Goal: Information Seeking & Learning: Find specific page/section

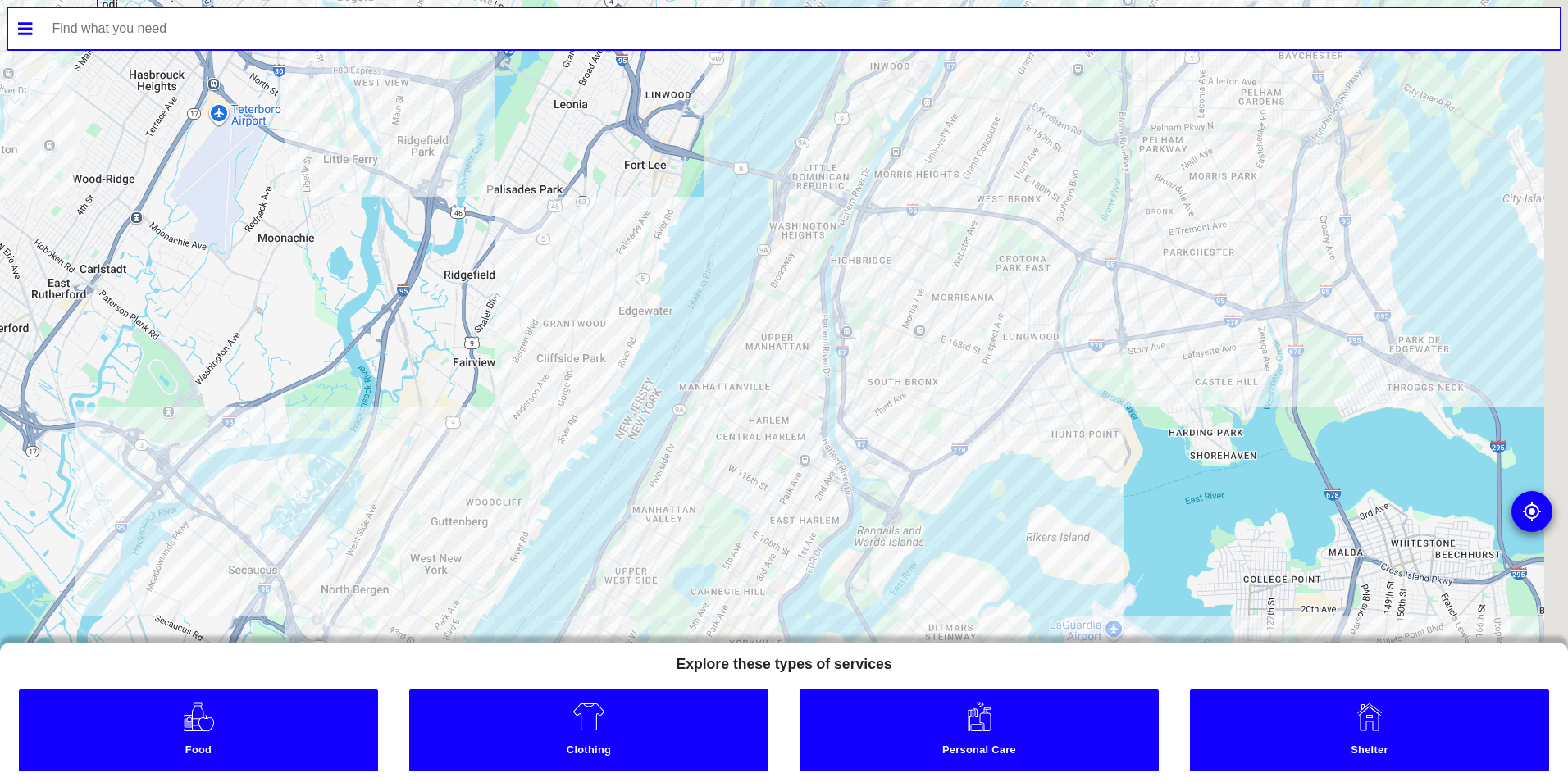
drag, startPoint x: 961, startPoint y: 311, endPoint x: 932, endPoint y: 334, distance: 37.0
click at [944, 319] on div at bounding box center [784, 391] width 1568 height 782
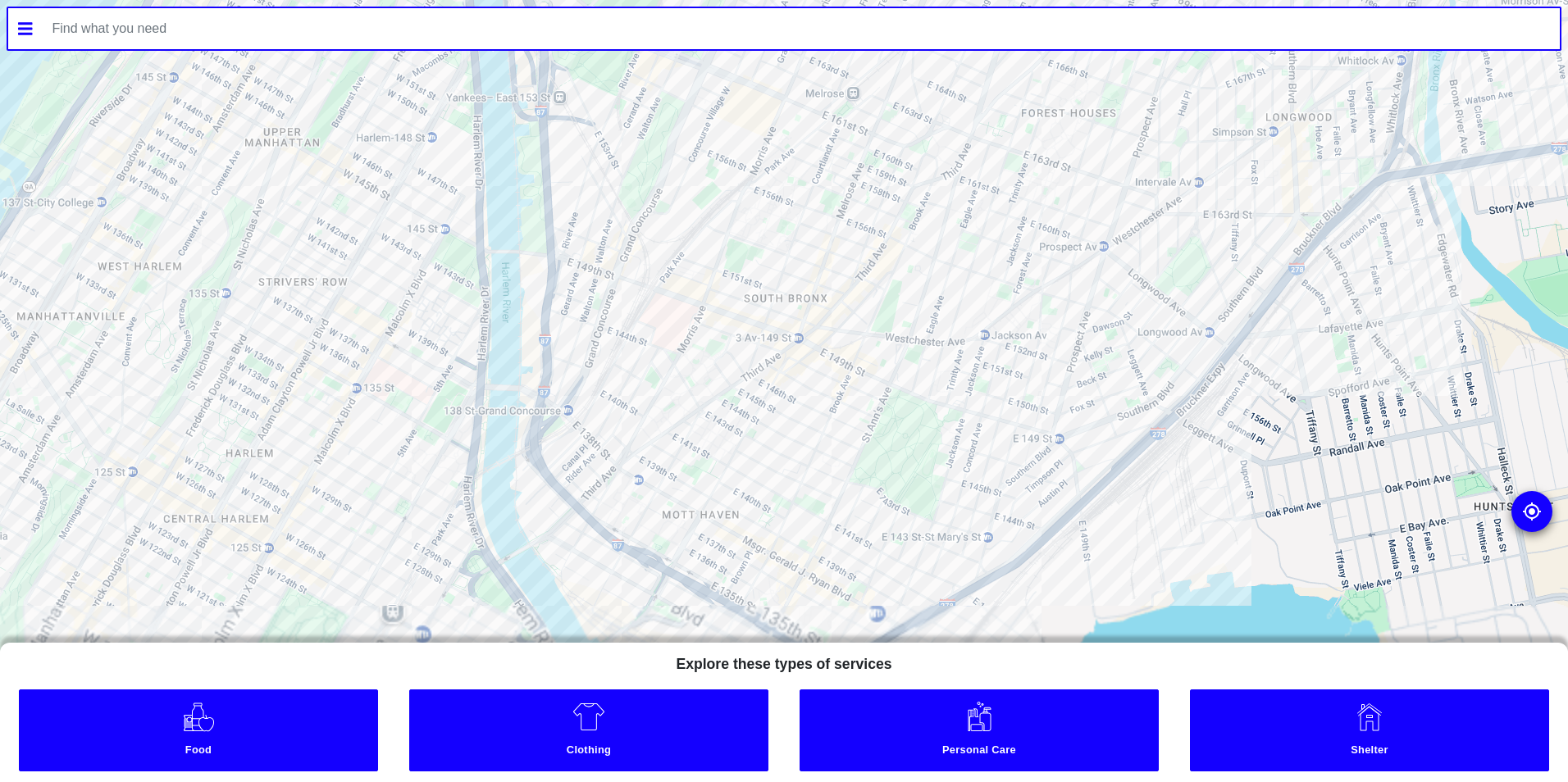
drag, startPoint x: 877, startPoint y: 438, endPoint x: 962, endPoint y: 155, distance: 295.5
click at [962, 155] on div at bounding box center [784, 391] width 1568 height 782
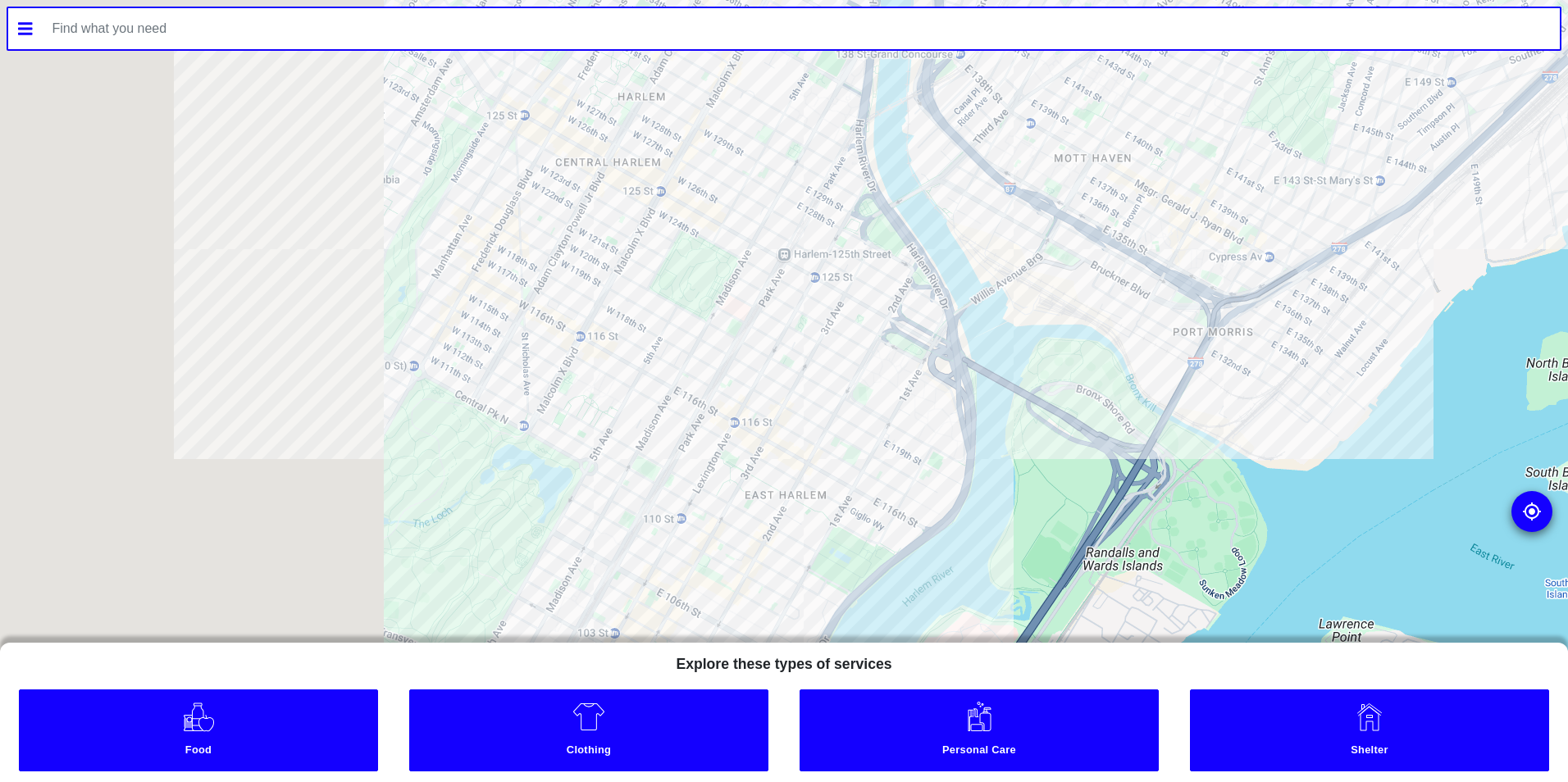
drag, startPoint x: 614, startPoint y: 414, endPoint x: 1032, endPoint y: 95, distance: 525.8
click at [1031, 95] on div at bounding box center [784, 391] width 1568 height 782
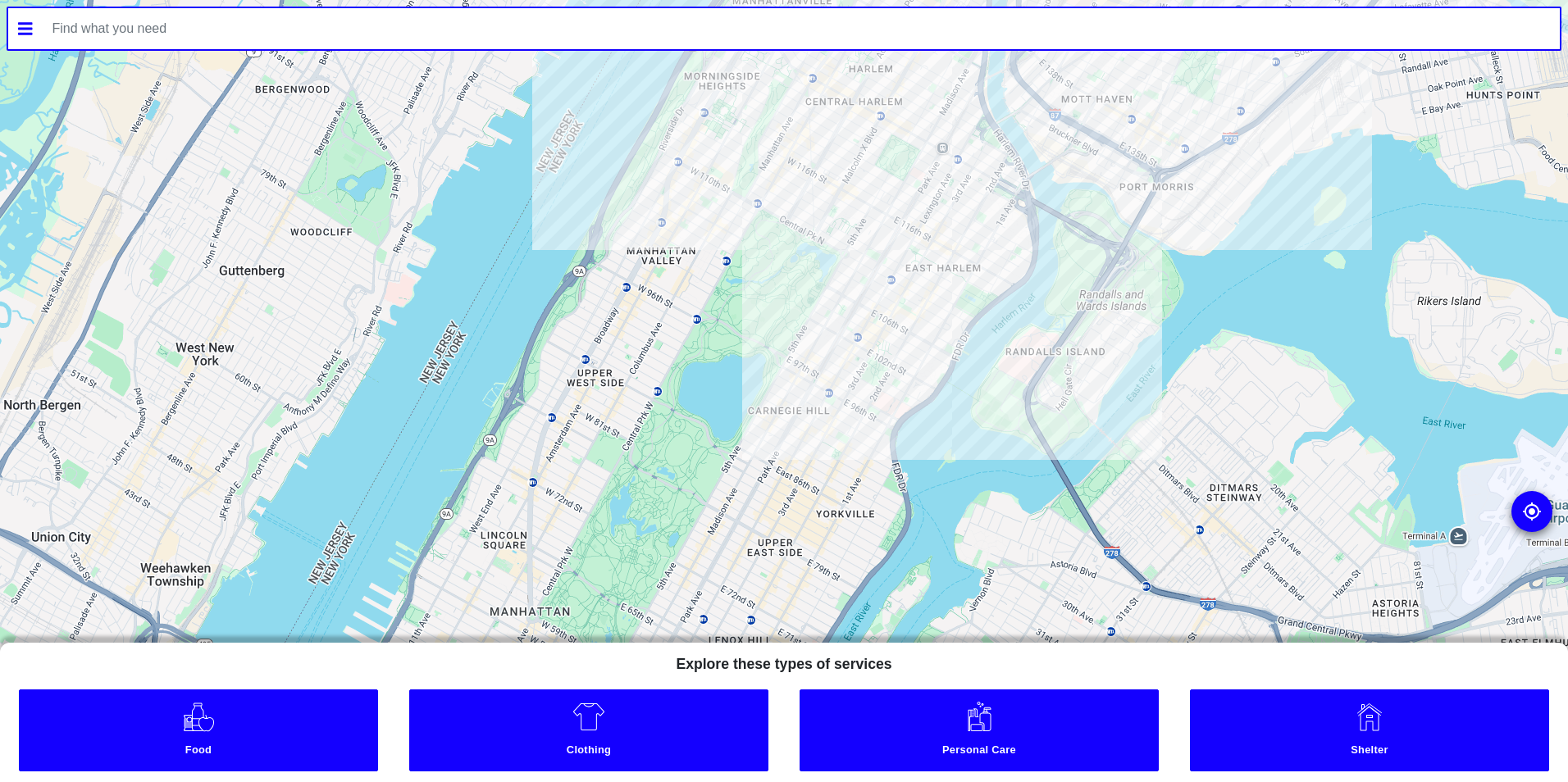
drag, startPoint x: 932, startPoint y: 135, endPoint x: 964, endPoint y: 1, distance: 137.8
click at [964, 1] on div "To navigate the map with touch gestures double-tap and hold your finger on the …" at bounding box center [784, 391] width 1568 height 782
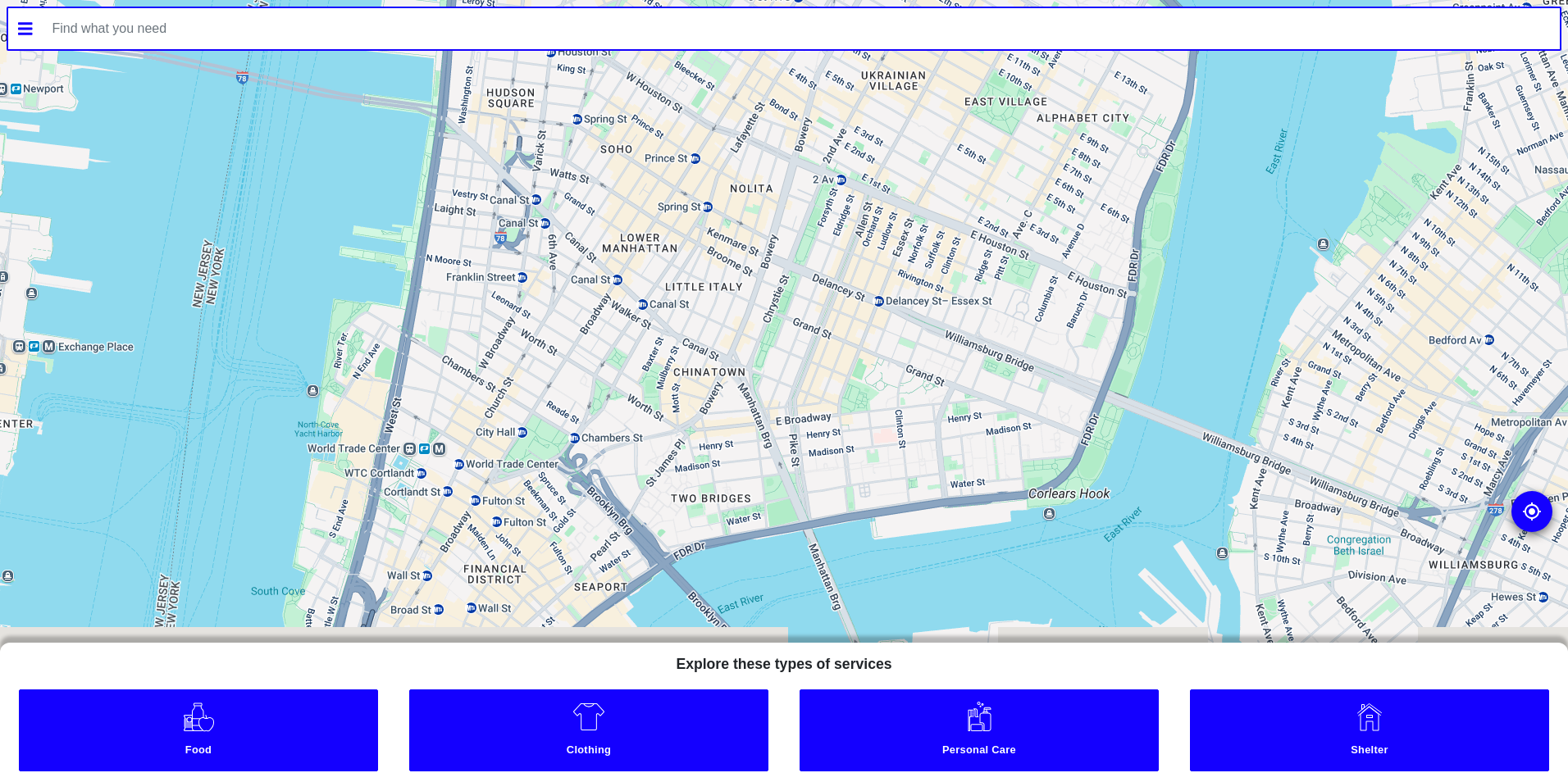
drag, startPoint x: 630, startPoint y: 468, endPoint x: 796, endPoint y: 218, distance: 300.1
click at [796, 218] on div at bounding box center [784, 391] width 1568 height 782
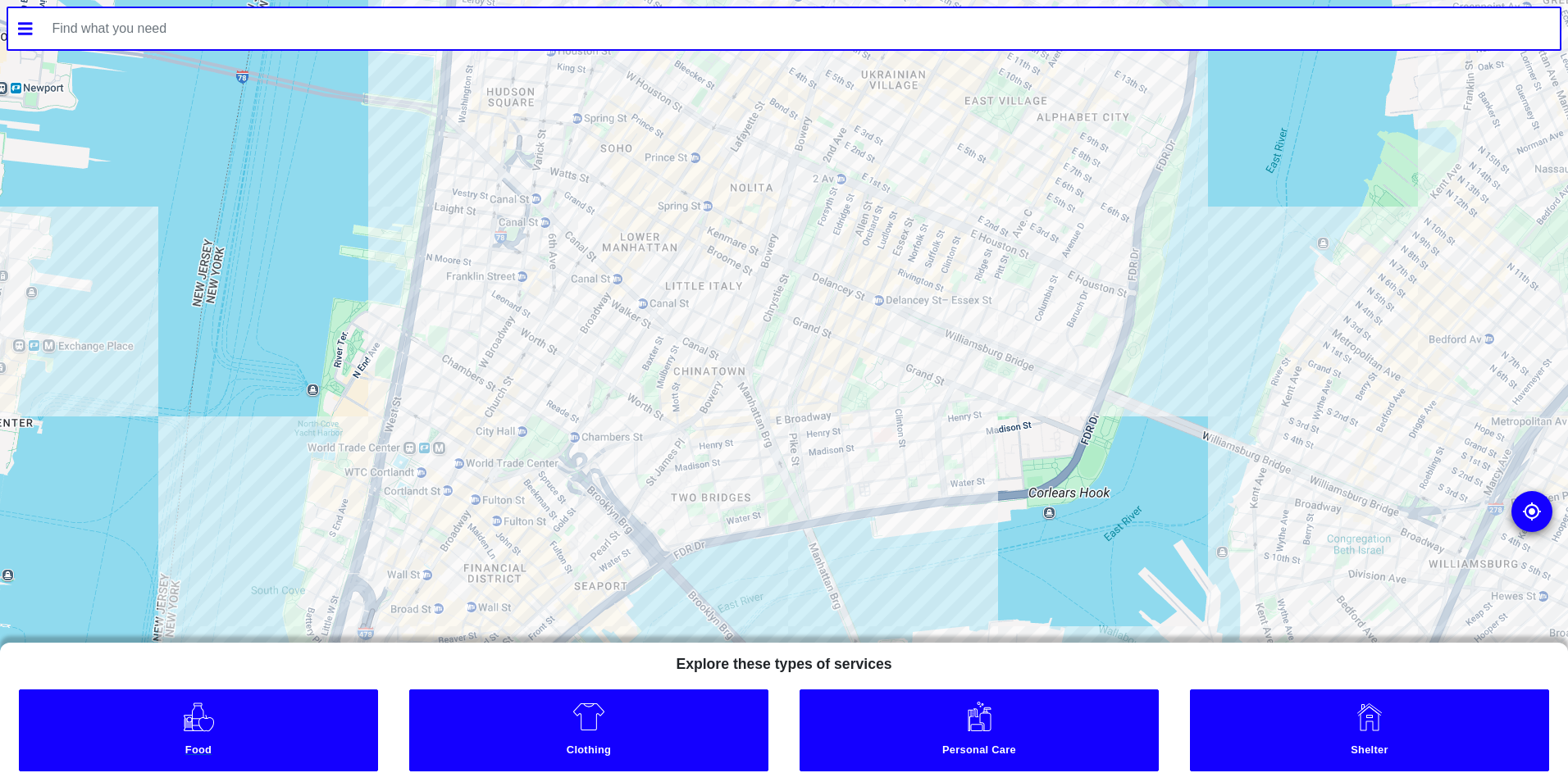
click at [224, 746] on small "Food" at bounding box center [197, 751] width 351 height 17
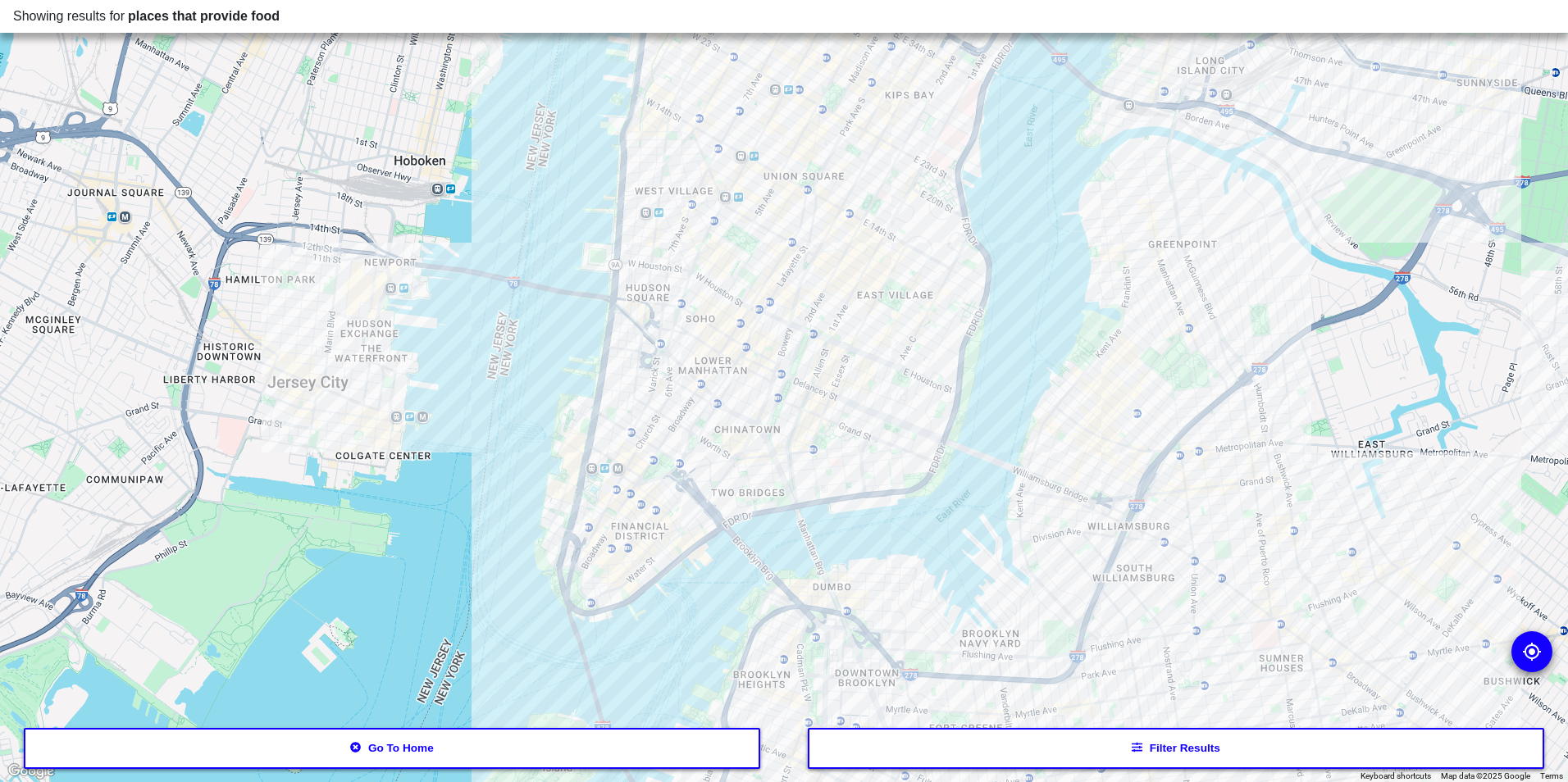
click at [990, 746] on button "Filter results" at bounding box center [1176, 749] width 737 height 41
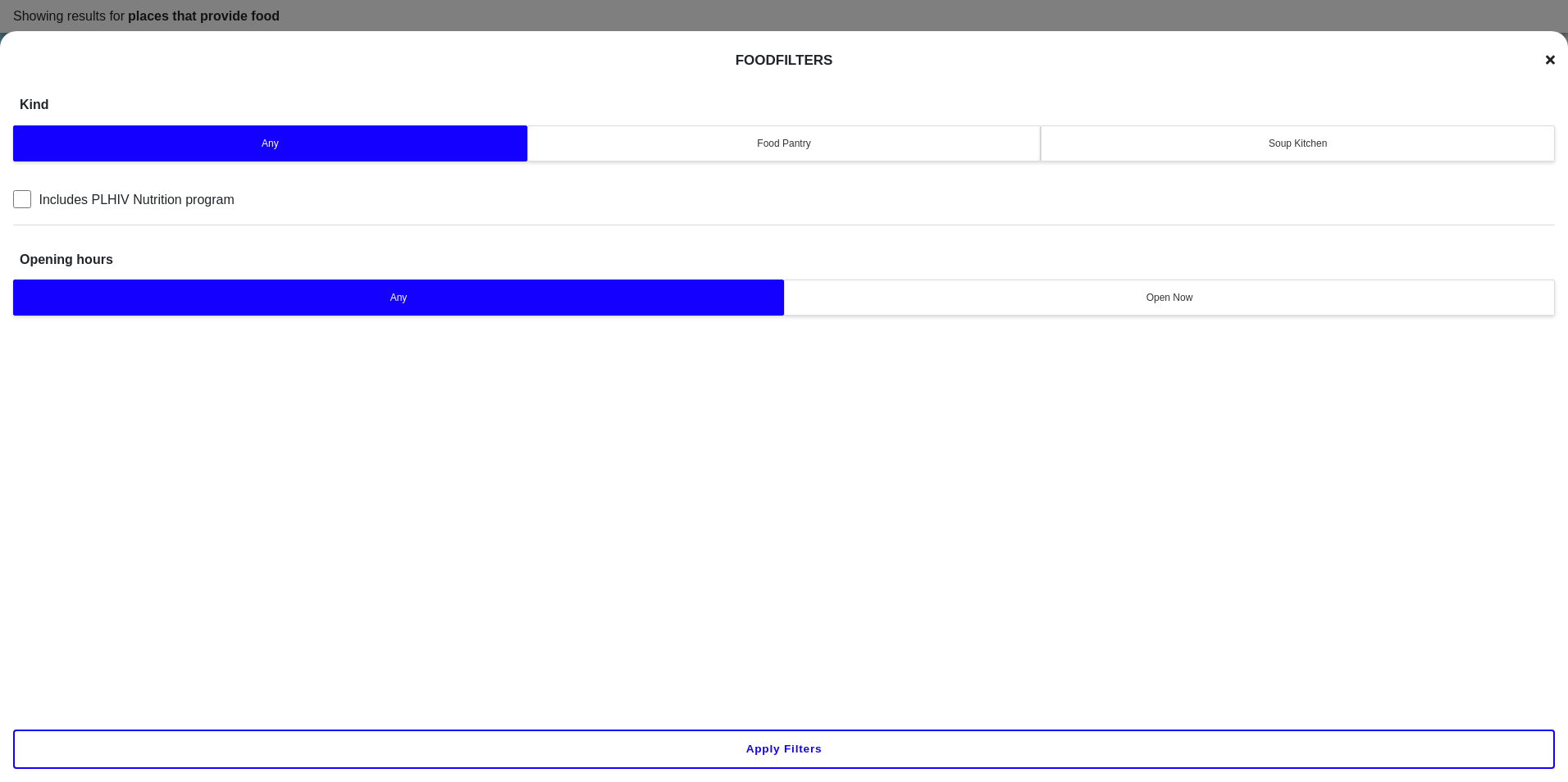
click at [1193, 136] on div "Soup Kitchen" at bounding box center [1298, 143] width 493 height 14
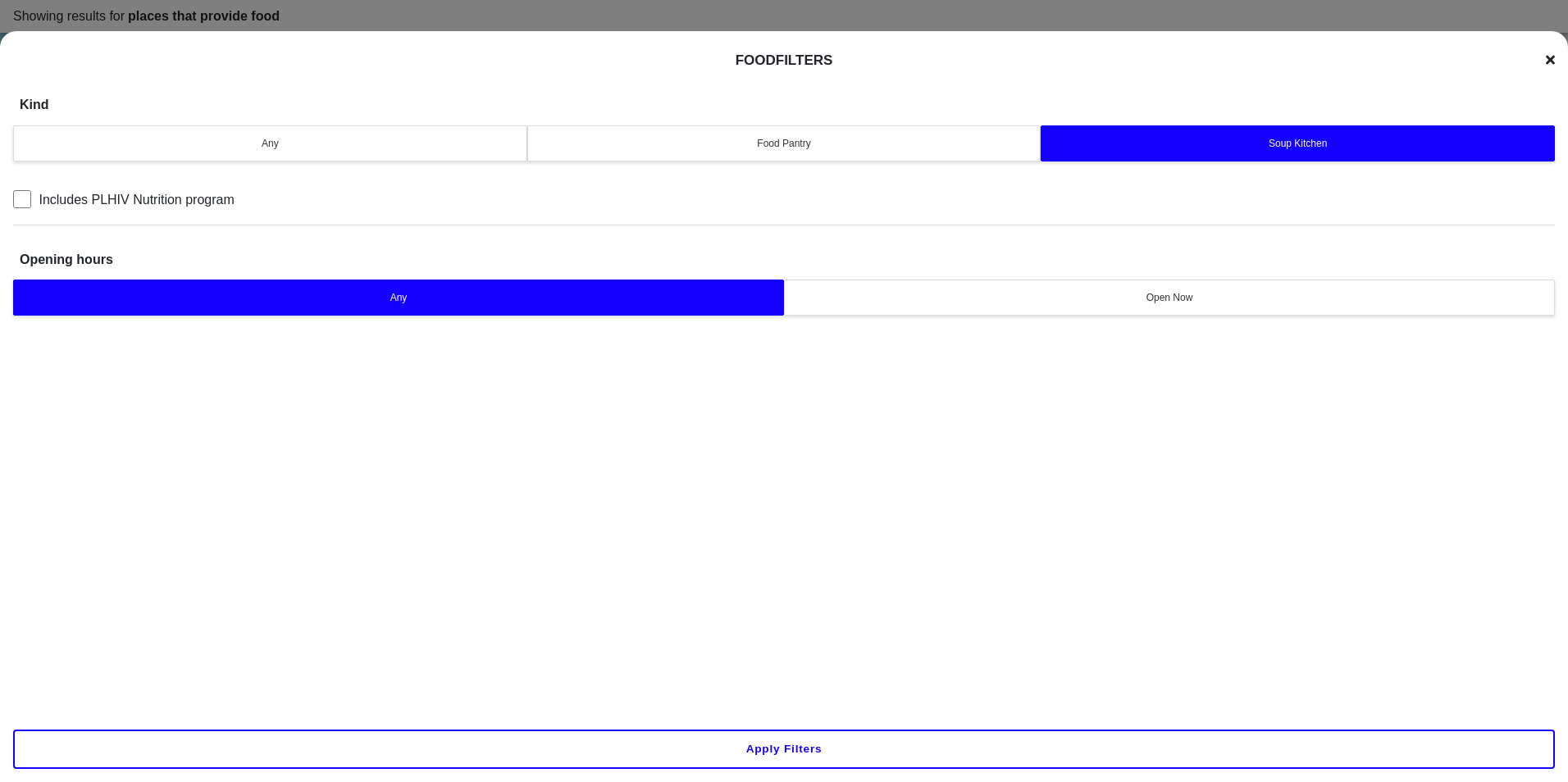
drag, startPoint x: 743, startPoint y: 728, endPoint x: 736, endPoint y: 740, distance: 13.9
click at [739, 734] on div "Apply filters" at bounding box center [784, 749] width 1568 height 66
click at [736, 741] on button "Apply filters" at bounding box center [784, 750] width 1542 height 40
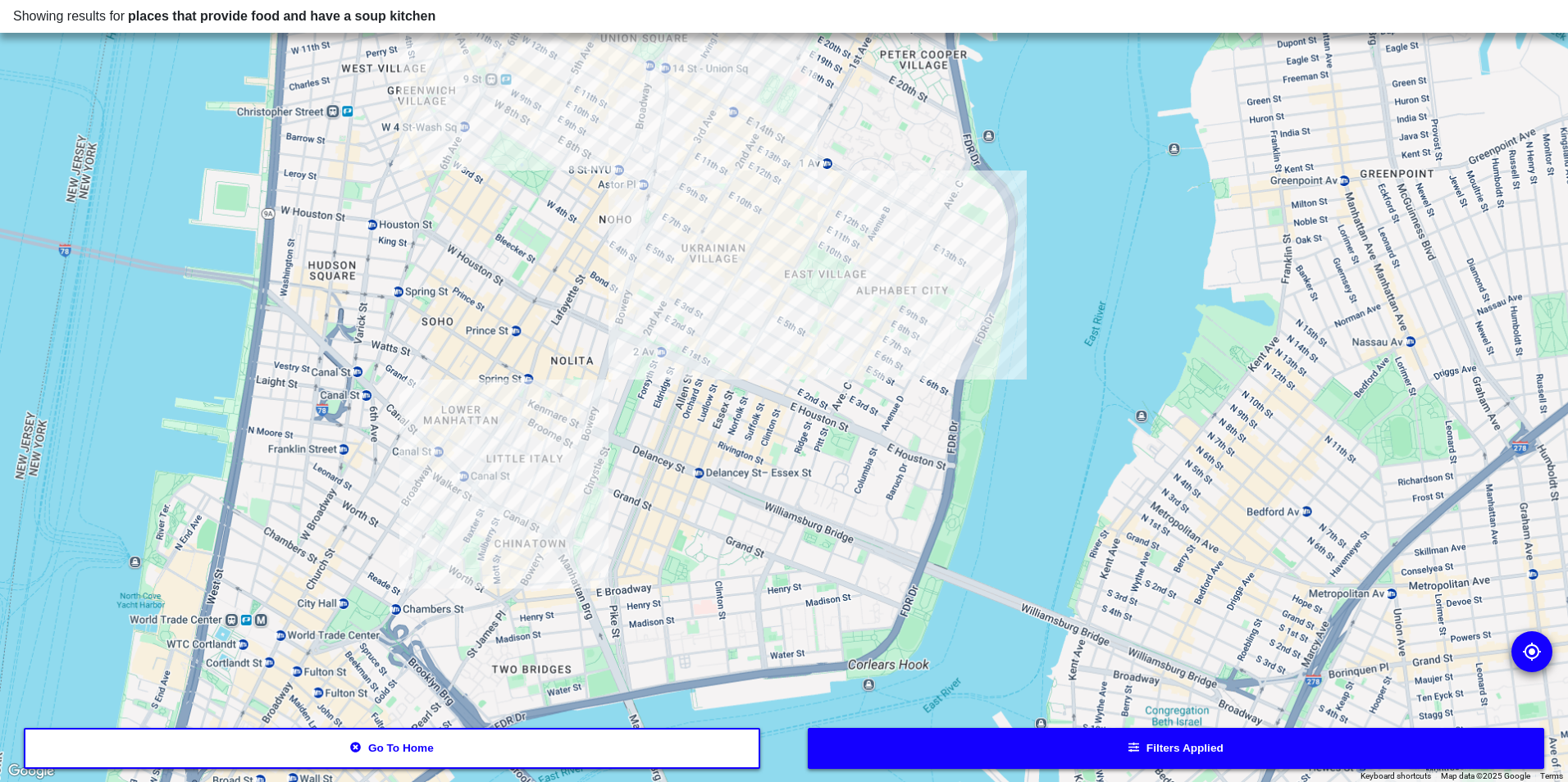
drag, startPoint x: 702, startPoint y: 406, endPoint x: 704, endPoint y: 433, distance: 27.1
click at [704, 433] on div at bounding box center [784, 391] width 1568 height 782
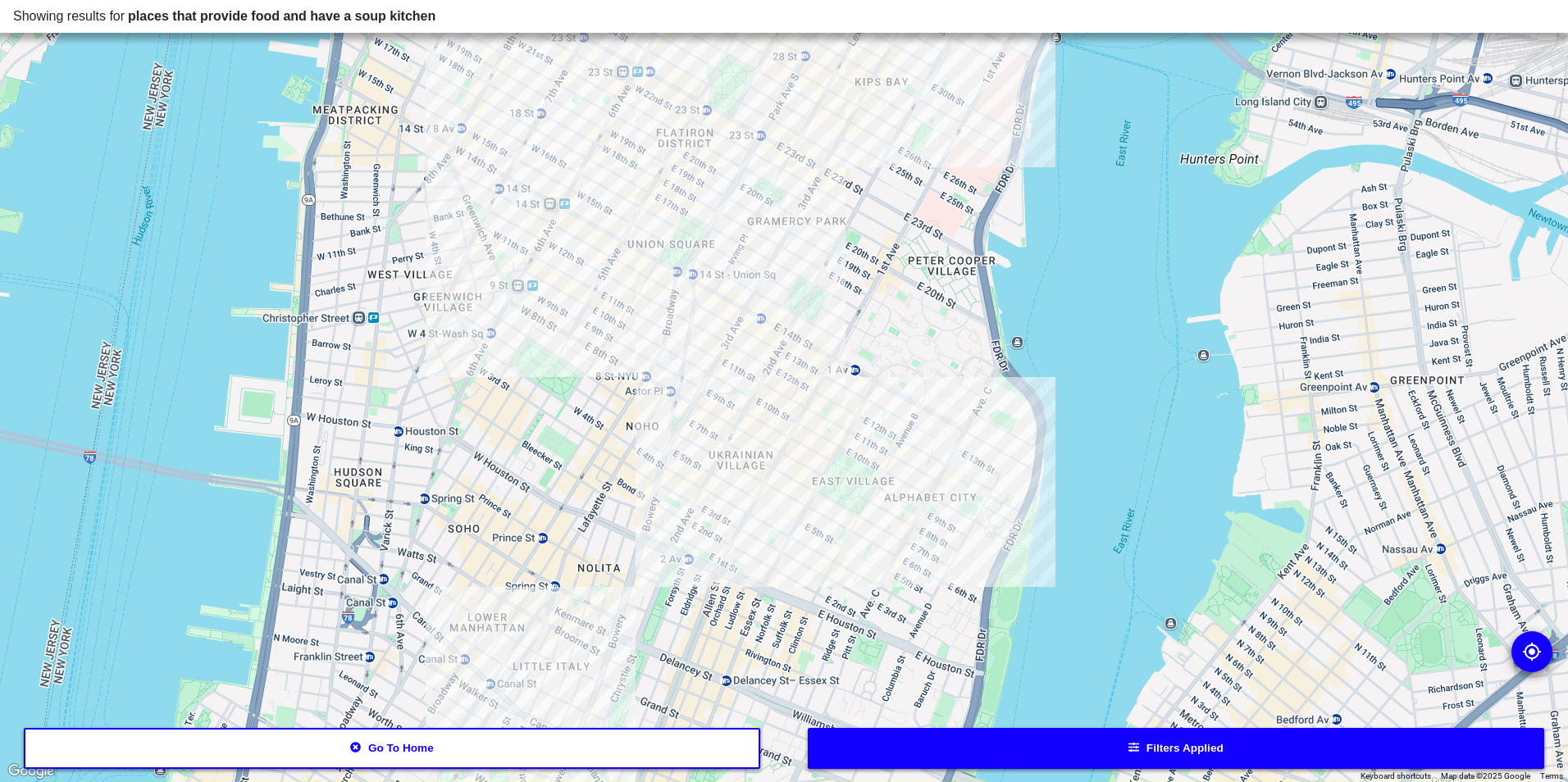
drag, startPoint x: 681, startPoint y: 314, endPoint x: 708, endPoint y: 495, distance: 183.0
click at [708, 495] on div at bounding box center [784, 391] width 1568 height 782
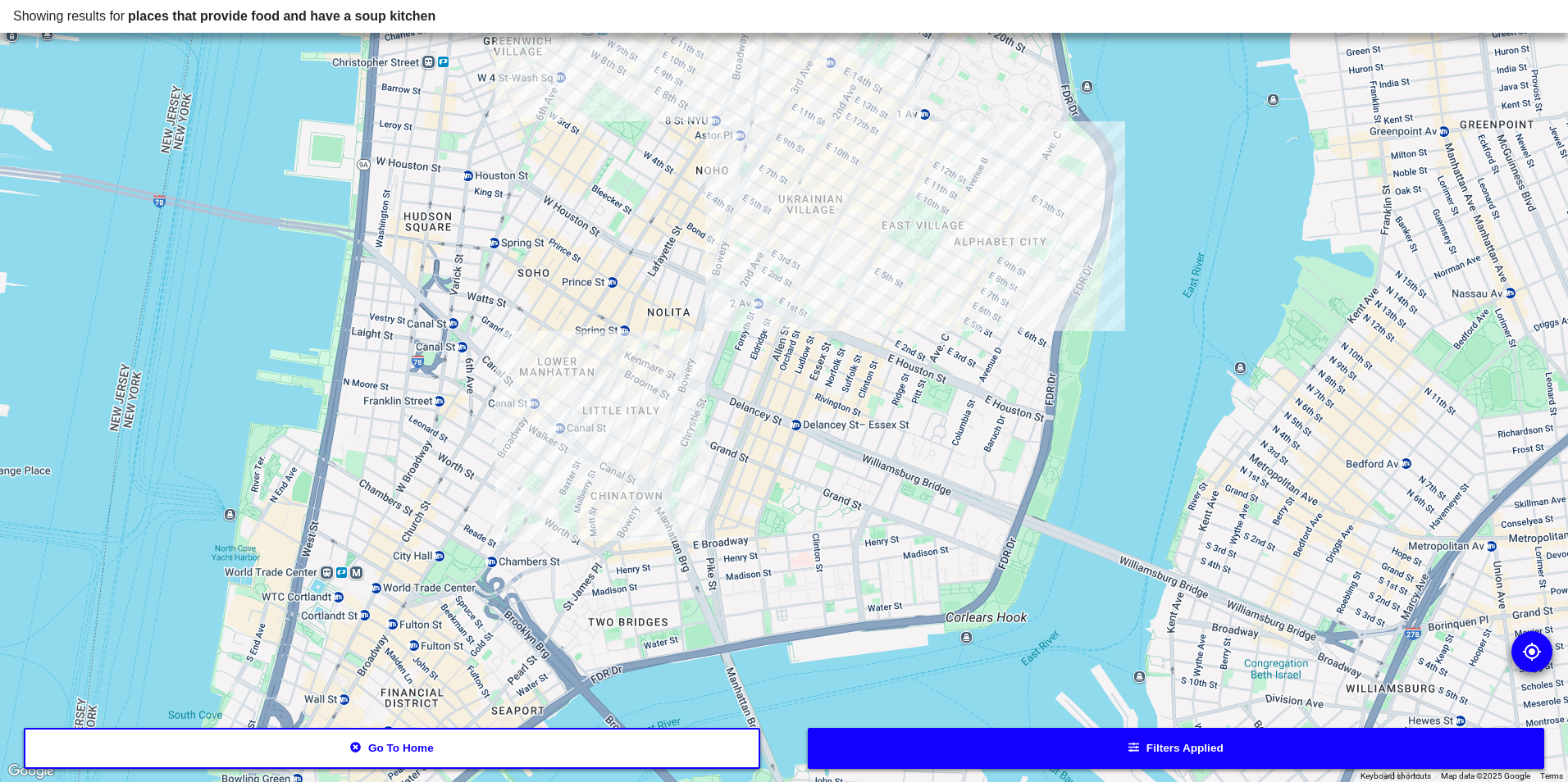
drag, startPoint x: 617, startPoint y: 559, endPoint x: 688, endPoint y: 296, distance: 272.4
click at [688, 296] on div at bounding box center [784, 391] width 1568 height 782
click at [541, 436] on div at bounding box center [784, 391] width 1568 height 782
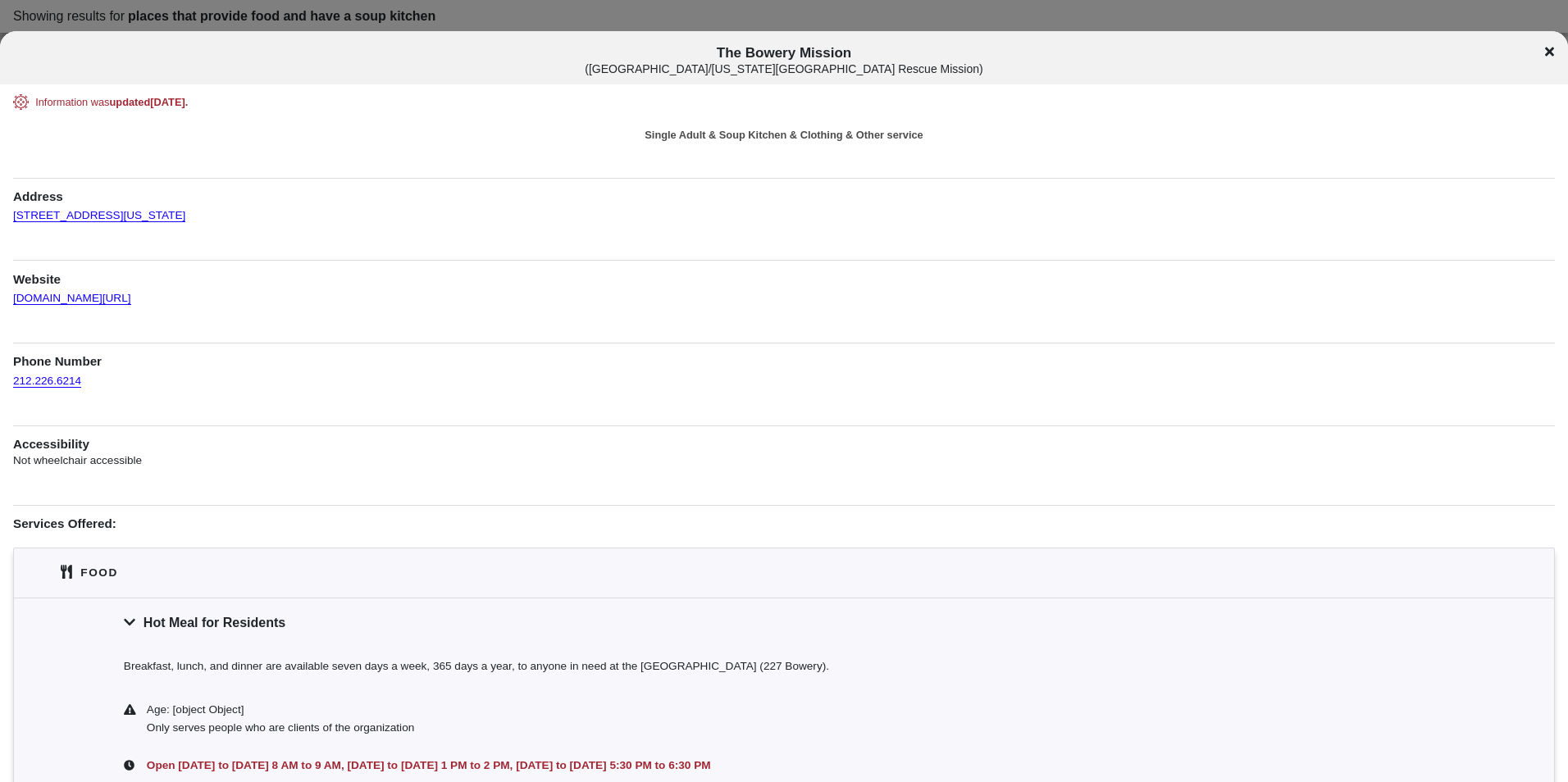
click at [745, 55] on span "The Bowery Mission ( [GEOGRAPHIC_DATA]/[US_STATE] City Rescue Mission )" at bounding box center [784, 60] width 1301 height 31
copy span "The Bowery Mission"
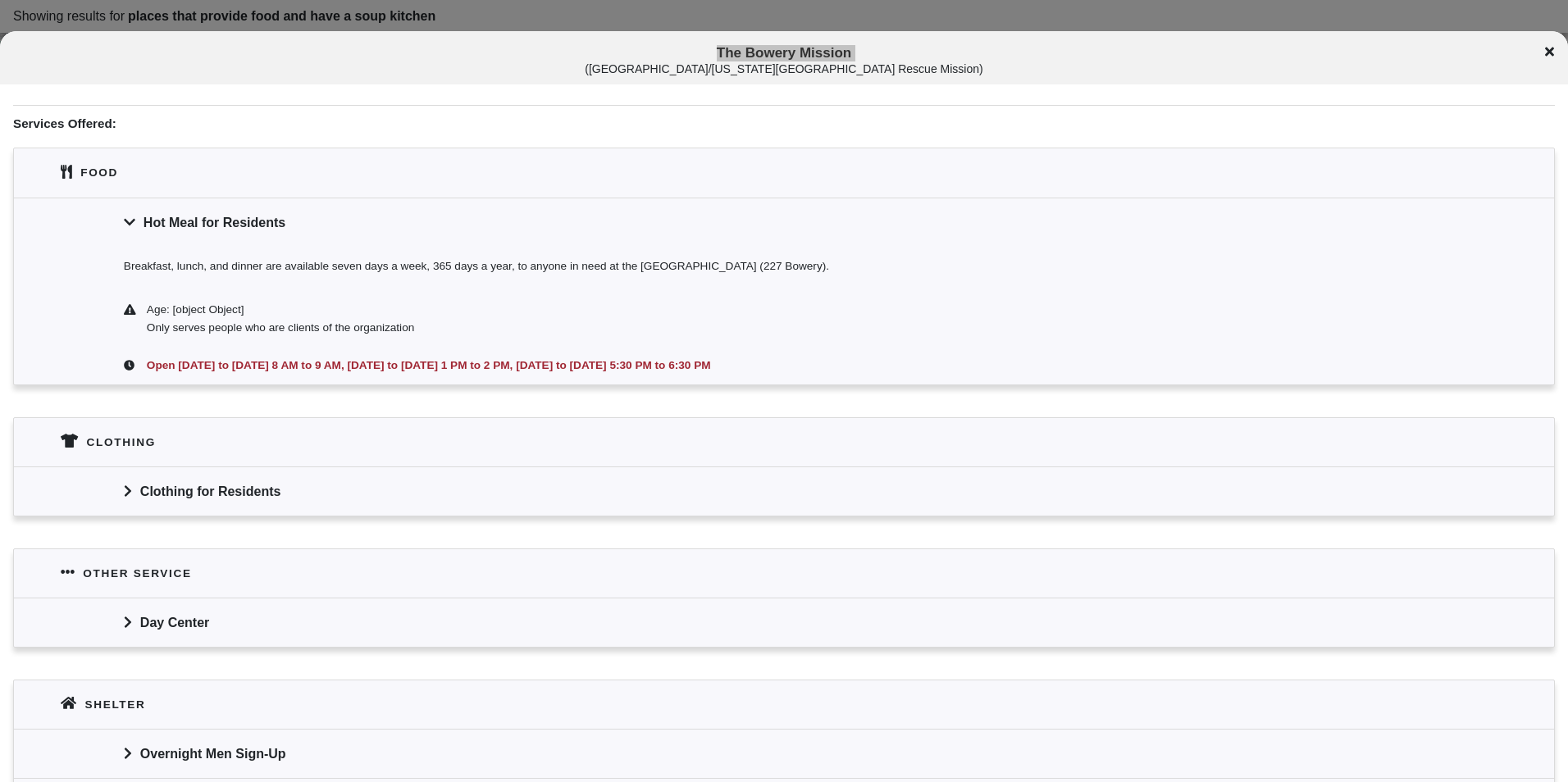
scroll to position [492, 0]
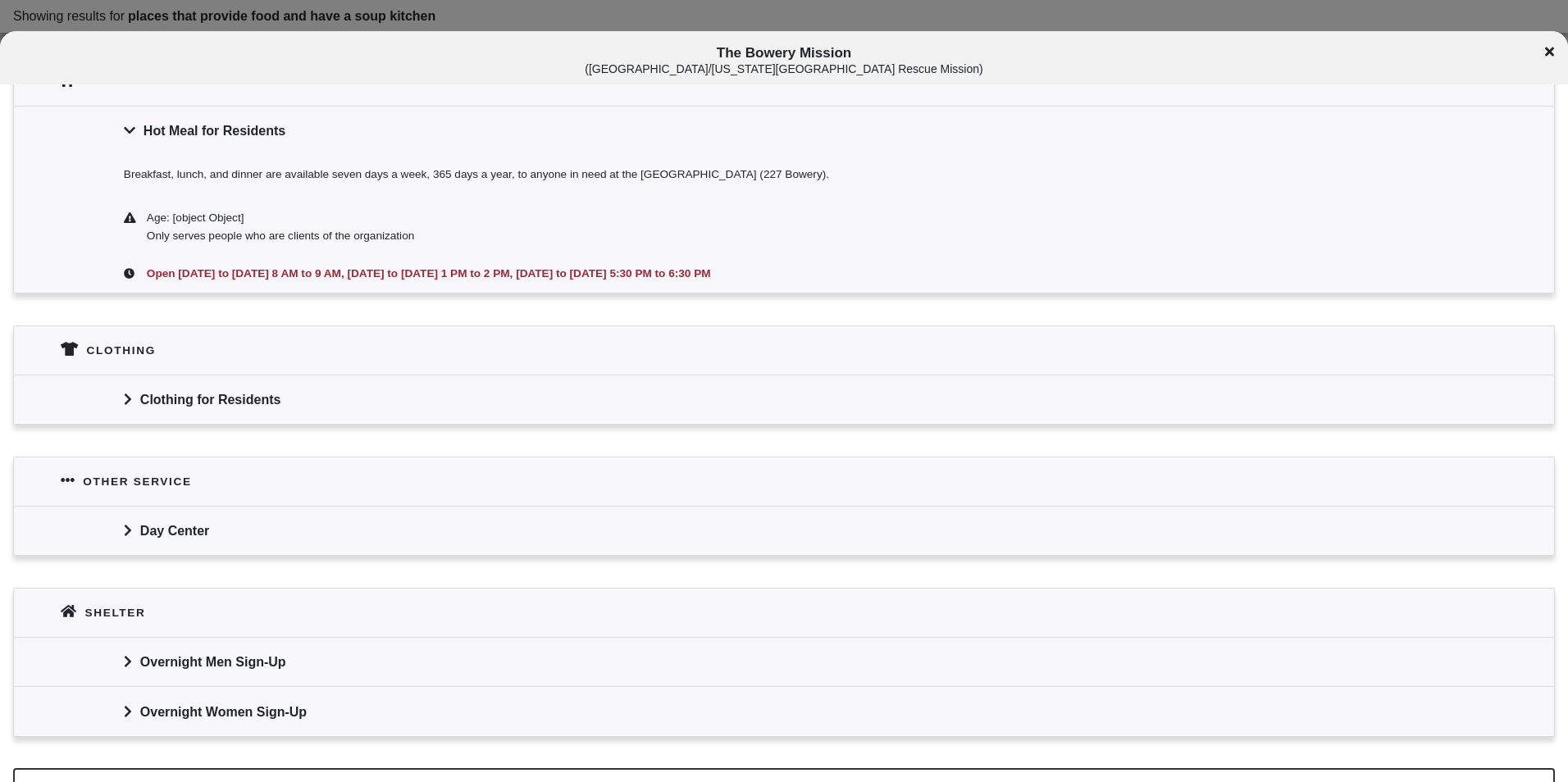
click at [229, 405] on div "Clothing for Residents" at bounding box center [783, 399] width 1540 height 50
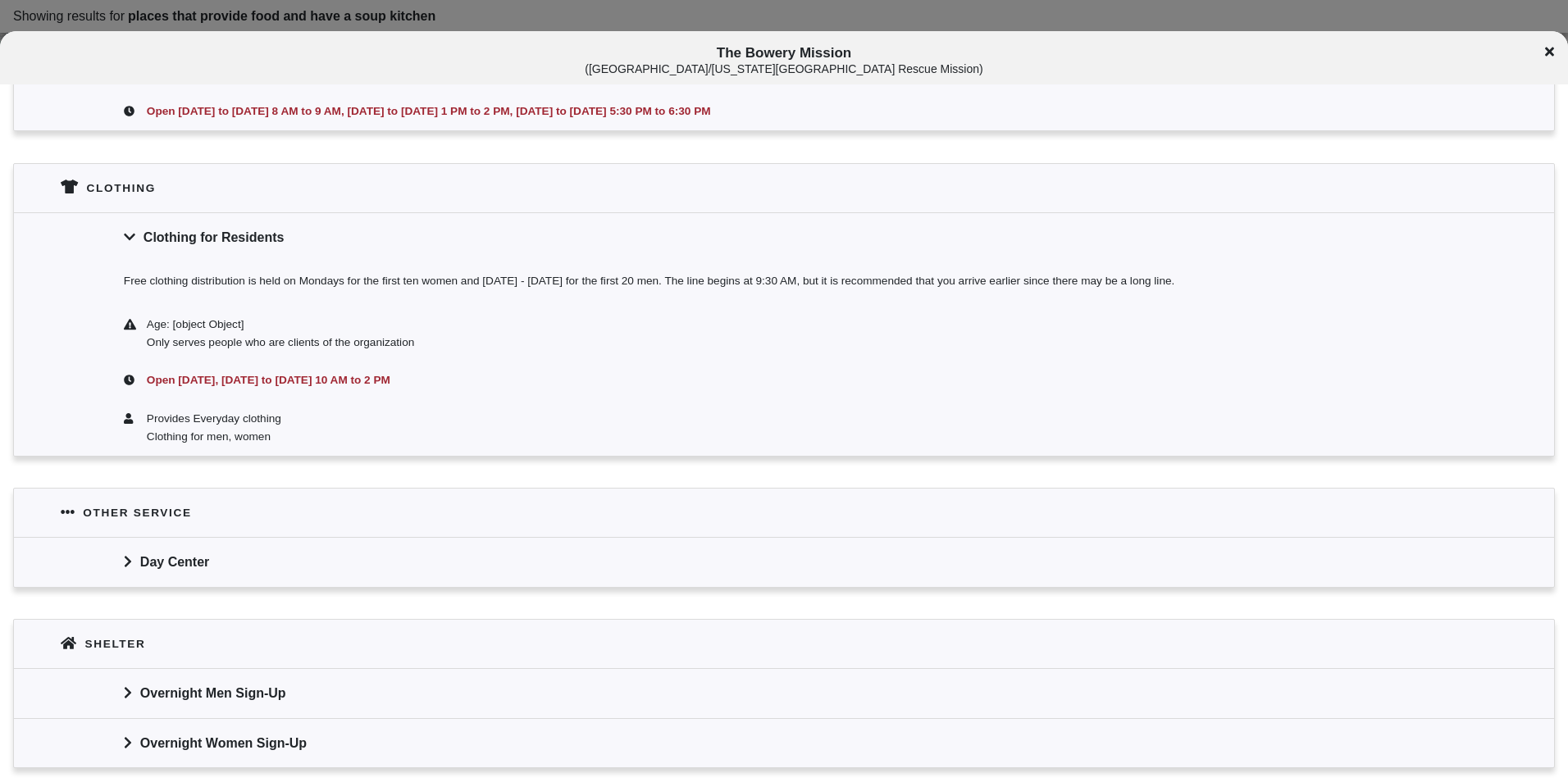
scroll to position [719, 0]
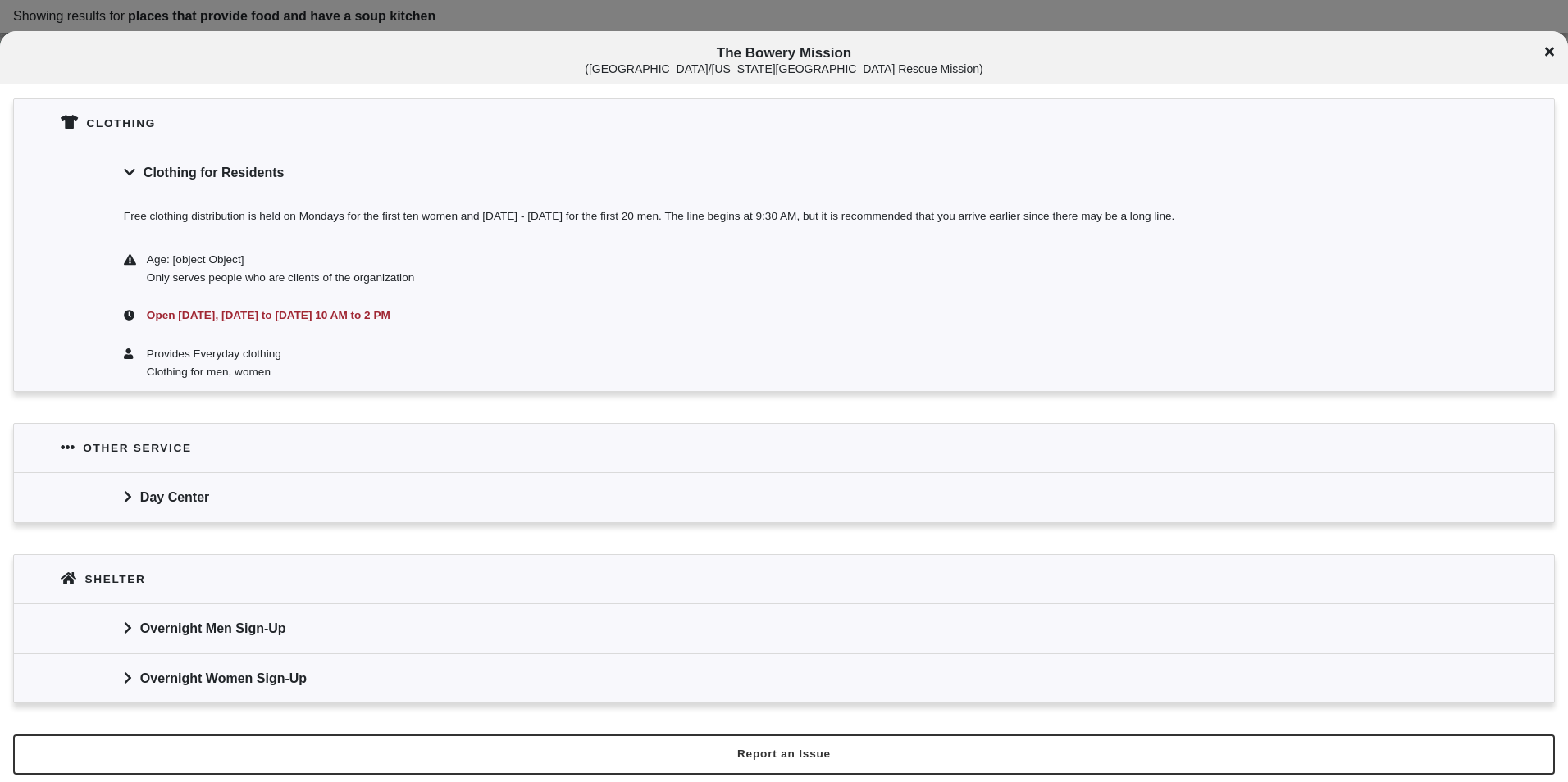
drag, startPoint x: 281, startPoint y: 473, endPoint x: 287, endPoint y: 493, distance: 20.9
click at [281, 473] on div "Day Center" at bounding box center [783, 496] width 1540 height 50
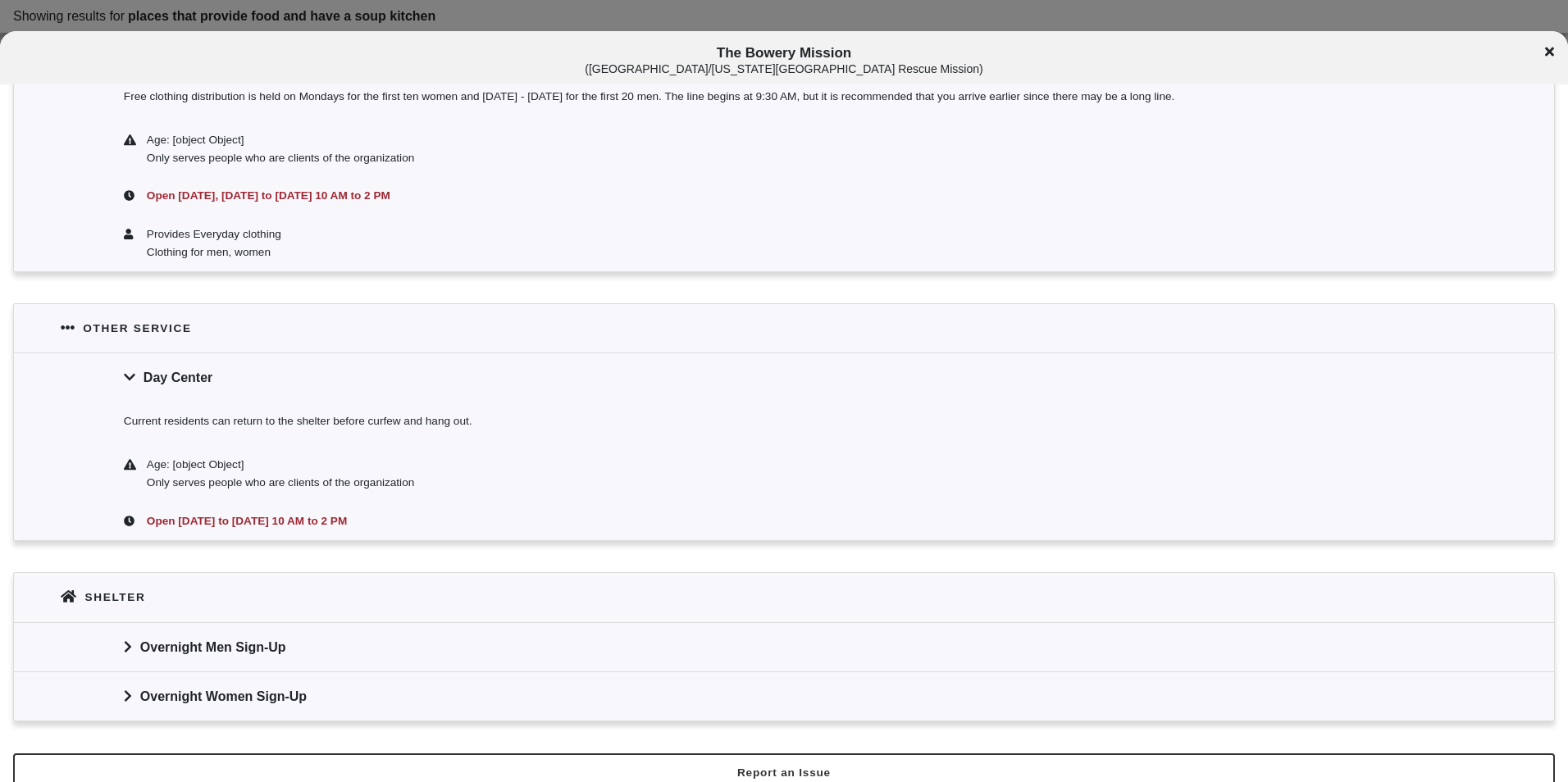
scroll to position [858, 0]
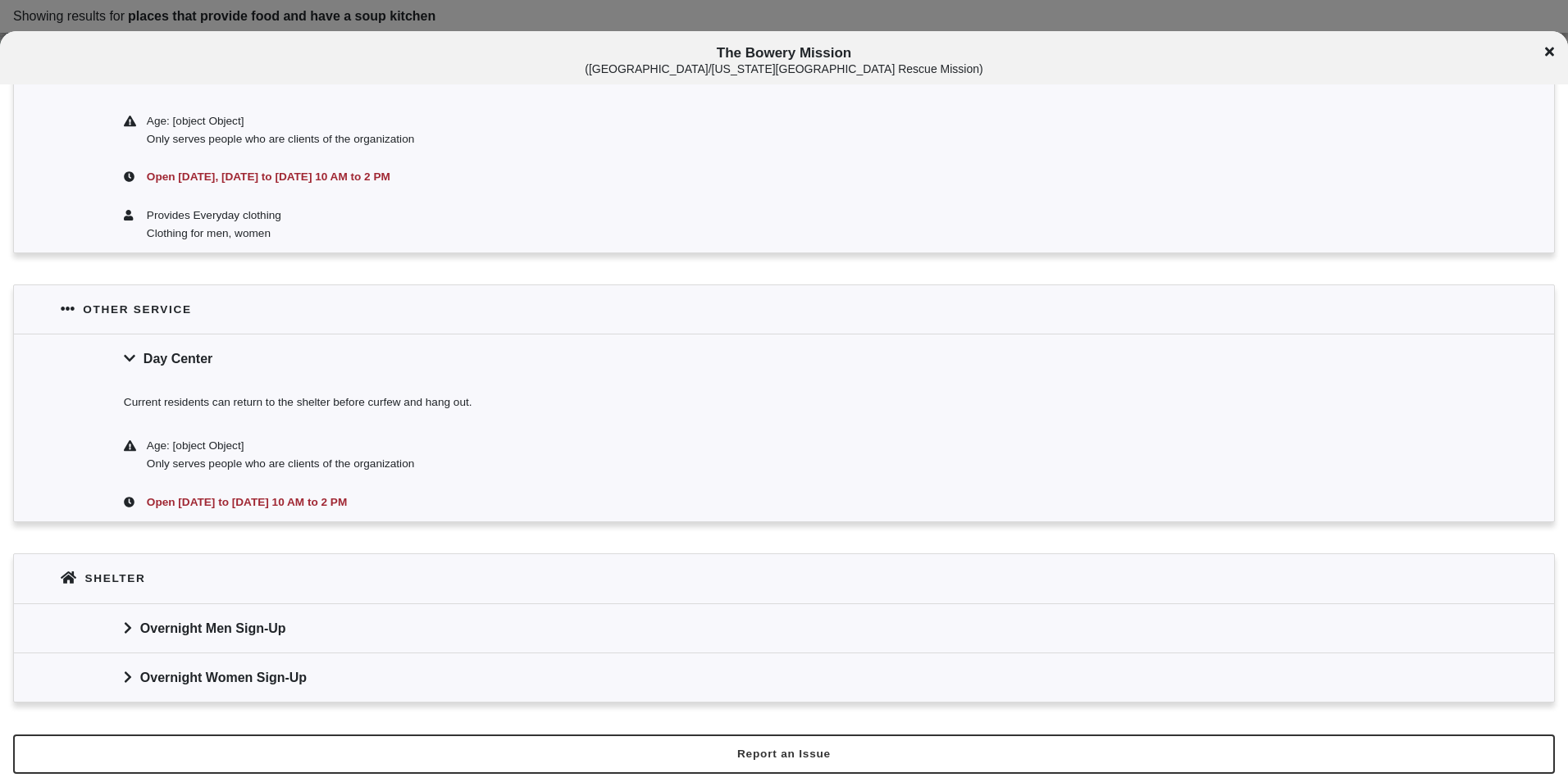
click at [1548, 49] on icon at bounding box center [1550, 51] width 9 height 14
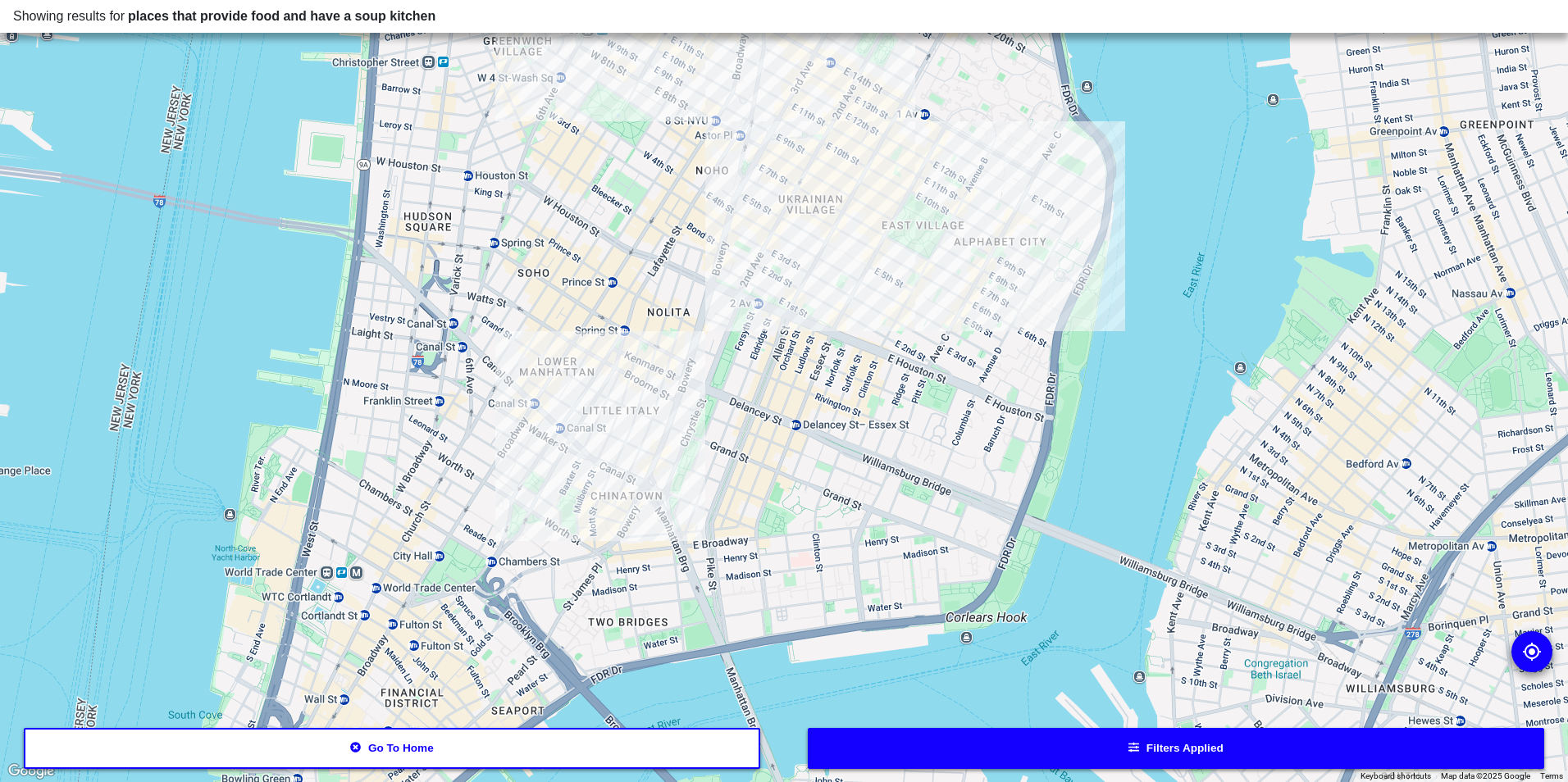
click at [822, 303] on div at bounding box center [784, 391] width 1568 height 782
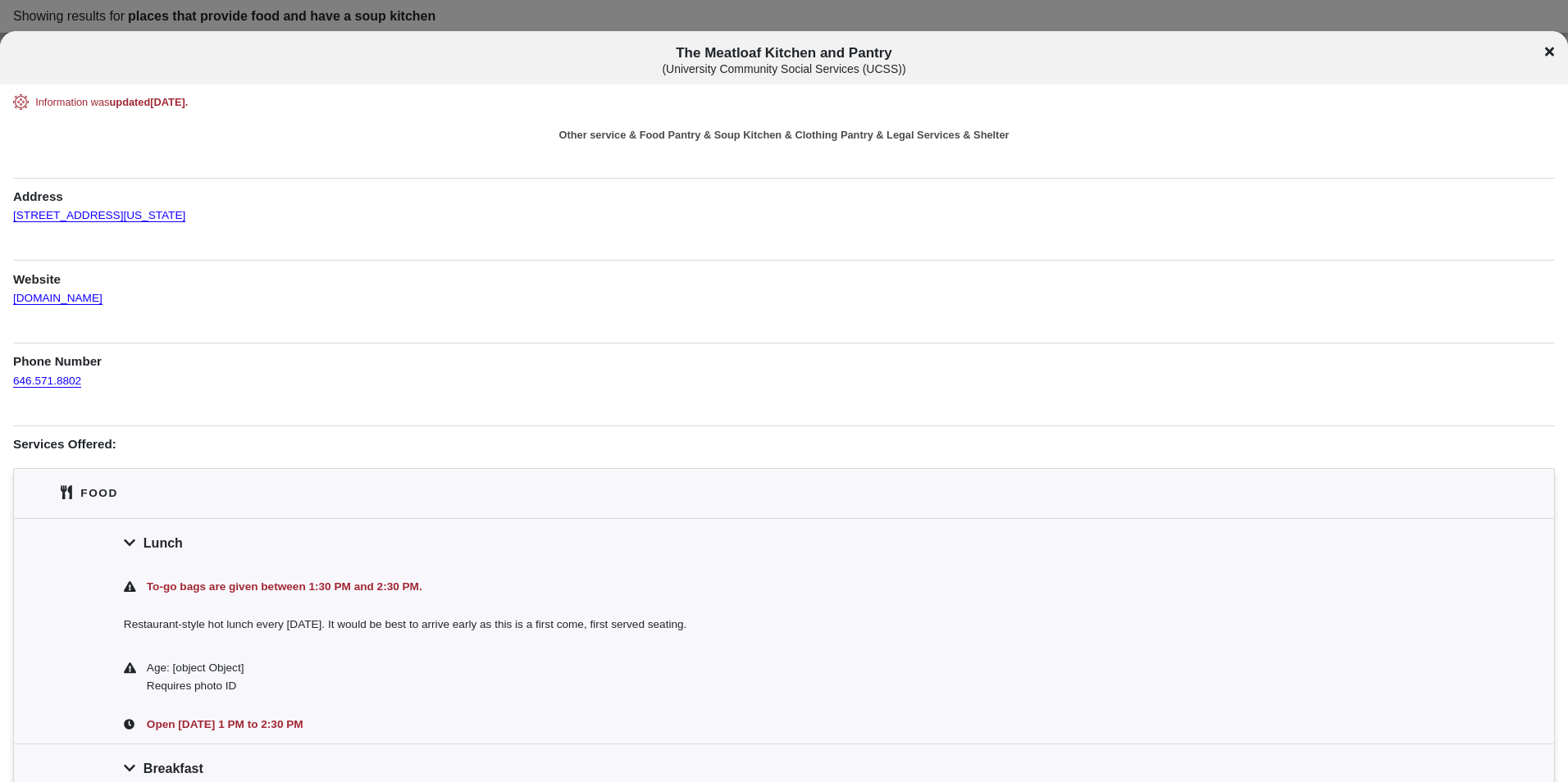
click at [871, 23] on div at bounding box center [784, 391] width 1568 height 782
click at [97, 300] on link "[DOMAIN_NAME]" at bounding box center [58, 291] width 89 height 29
